Goal: Find specific page/section: Find specific page/section

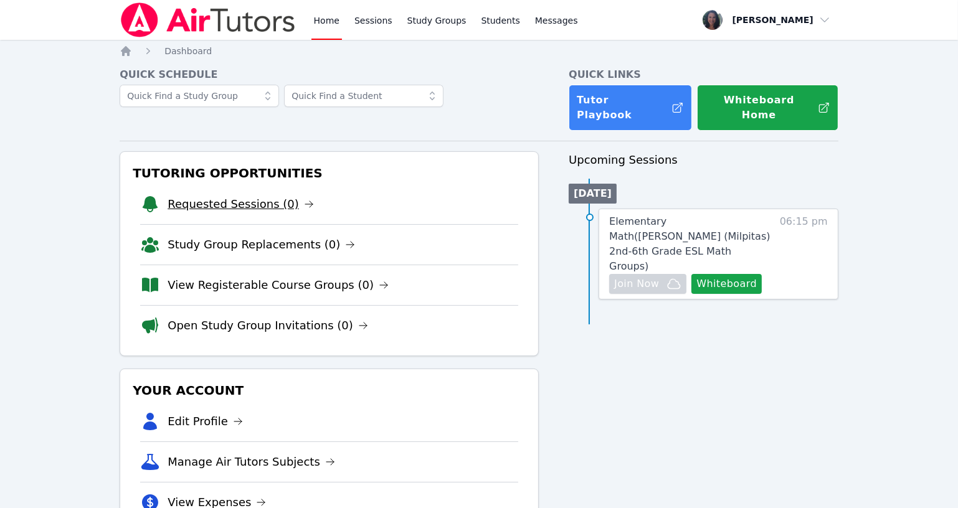
click at [221, 196] on link "Requested Sessions (0)" at bounding box center [241, 204] width 146 height 17
